Goal: Check status

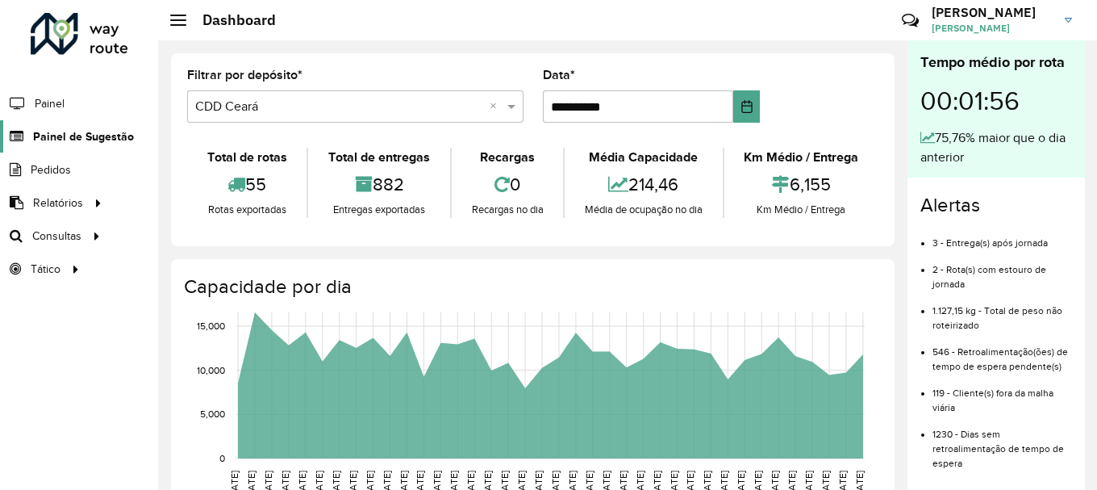
click at [94, 133] on span "Painel de Sugestão" at bounding box center [83, 136] width 101 height 17
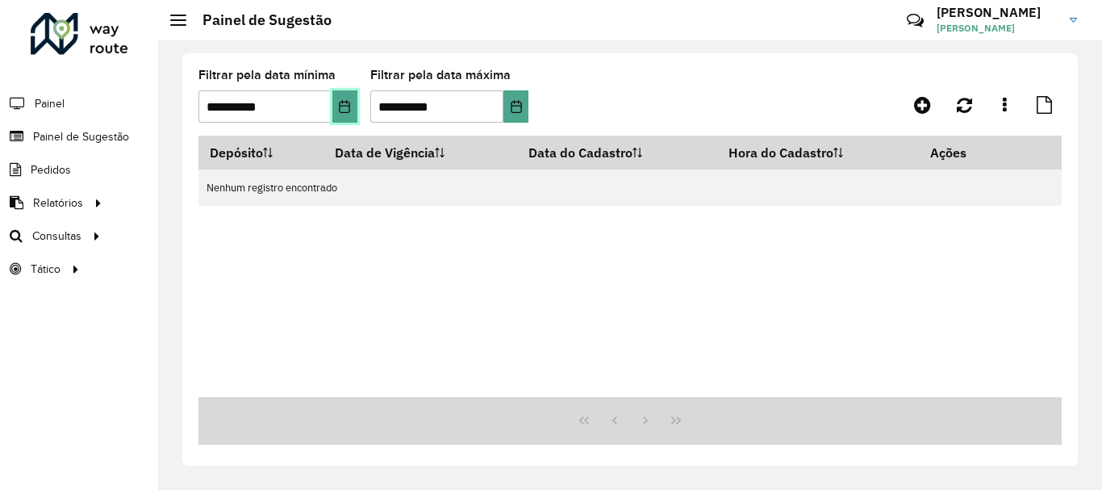
click at [349, 114] on button "Choose Date" at bounding box center [344, 106] width 25 height 32
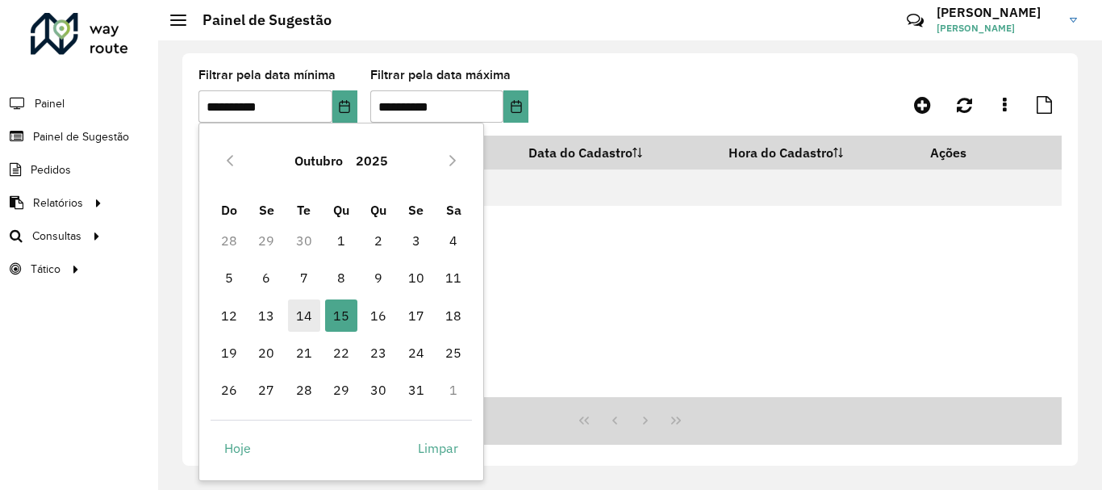
click at [306, 324] on span "14" at bounding box center [304, 315] width 32 height 32
type input "**********"
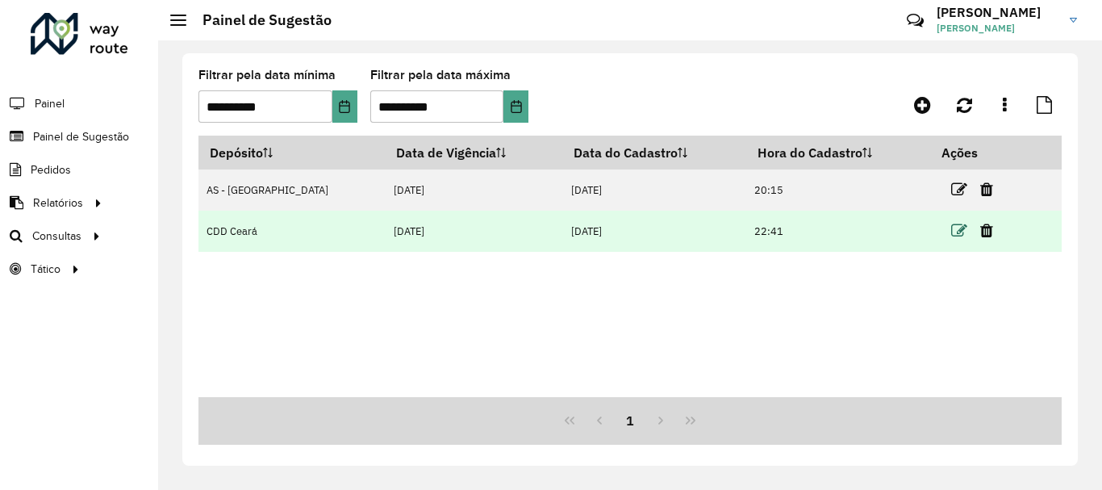
click at [953, 231] on icon at bounding box center [959, 231] width 16 height 16
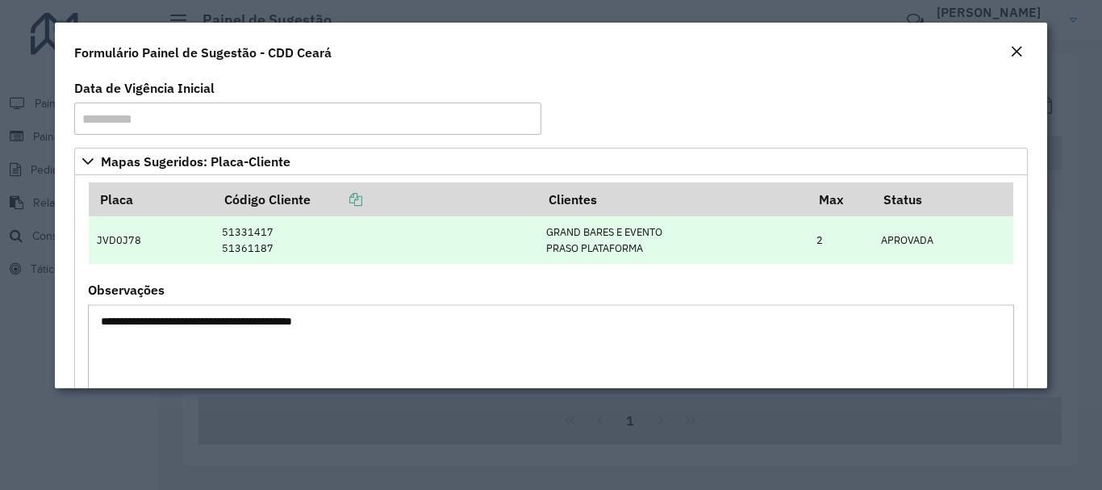
click at [103, 234] on td "JVD0J78" at bounding box center [151, 240] width 124 height 48
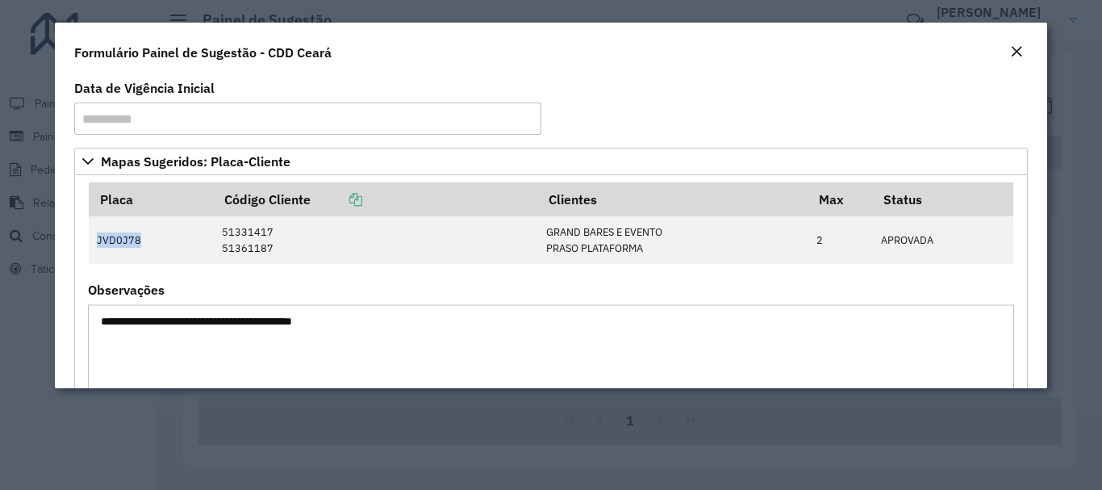
copy td "JVD0J78"
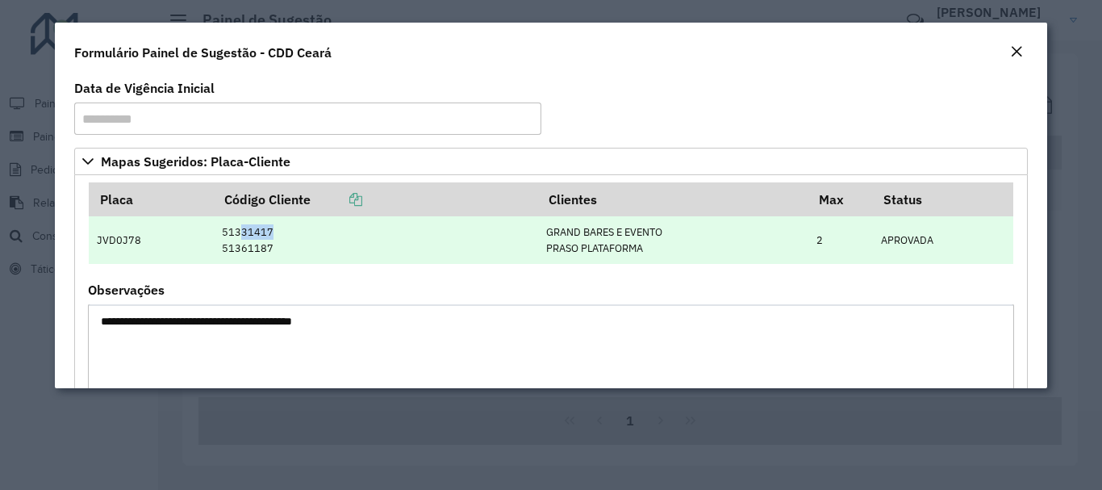
drag, startPoint x: 235, startPoint y: 233, endPoint x: 265, endPoint y: 231, distance: 30.7
click at [265, 231] on td "51331417 51361187" at bounding box center [375, 240] width 325 height 48
copy td "31417"
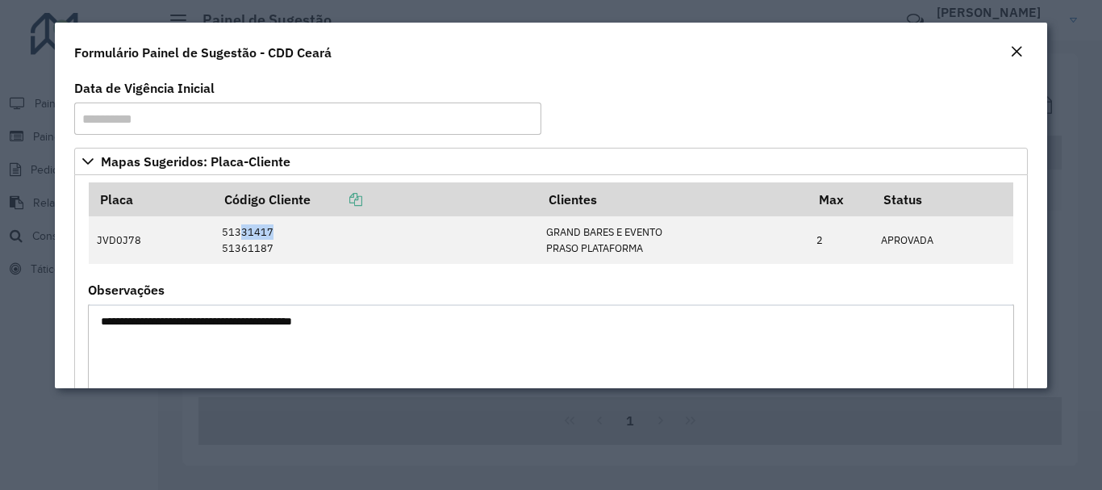
click at [1020, 58] on div "Close" at bounding box center [1016, 52] width 13 height 19
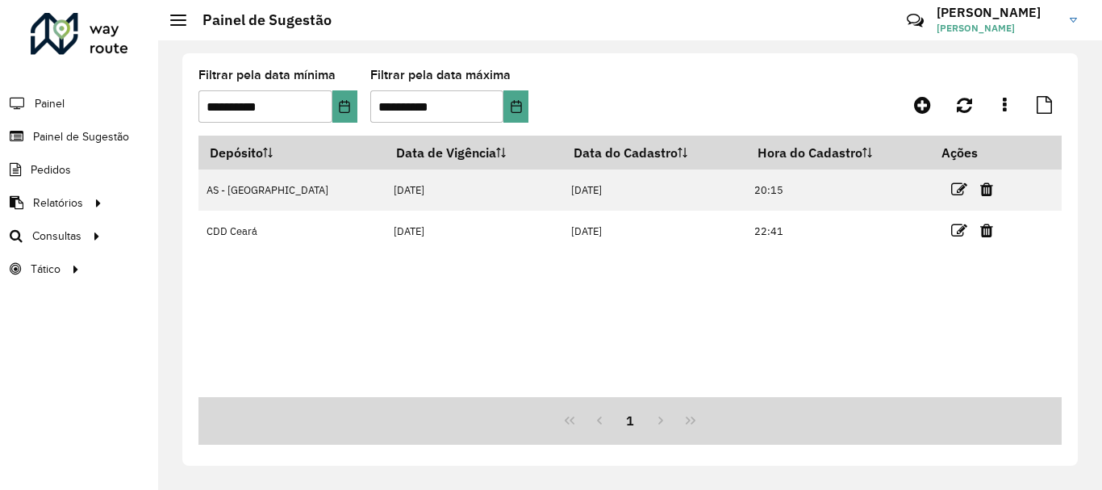
click at [615, 338] on div "Depósito Data de Vigência Data do Cadastro Hora do Cadastro Ações AS - [GEOGRAP…" at bounding box center [629, 265] width 863 height 261
